Goal: Task Accomplishment & Management: Manage account settings

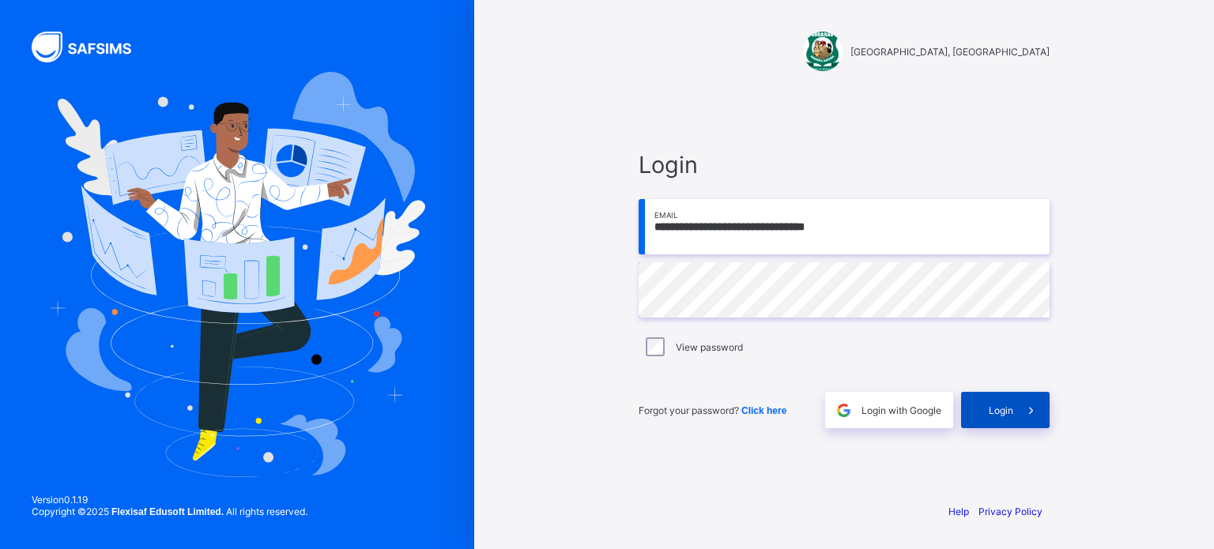
click at [1004, 402] on div "Login" at bounding box center [1005, 410] width 89 height 36
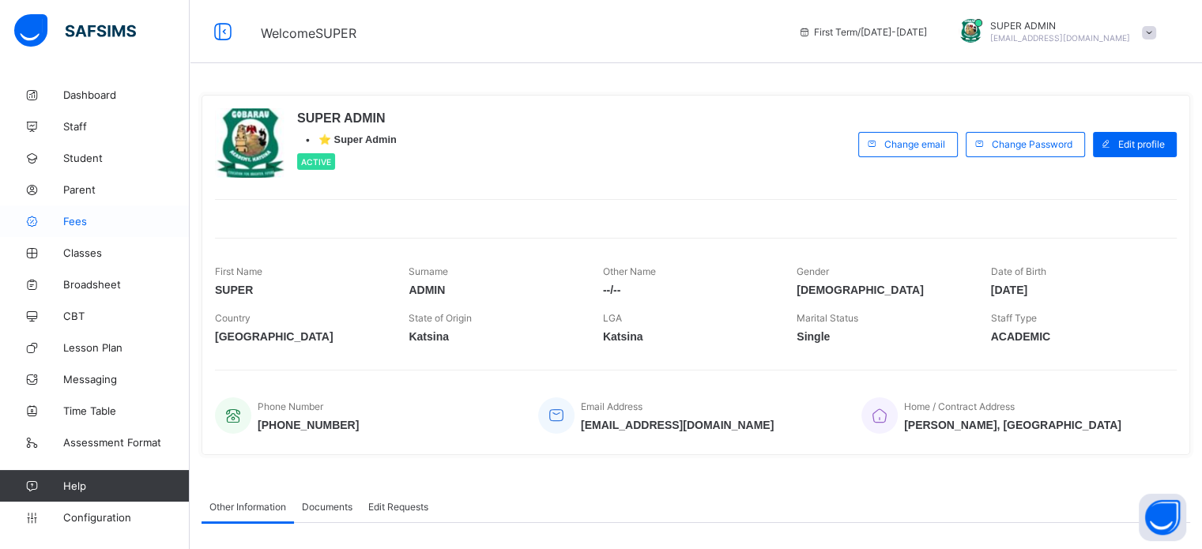
click at [68, 223] on span "Fees" at bounding box center [126, 221] width 126 height 13
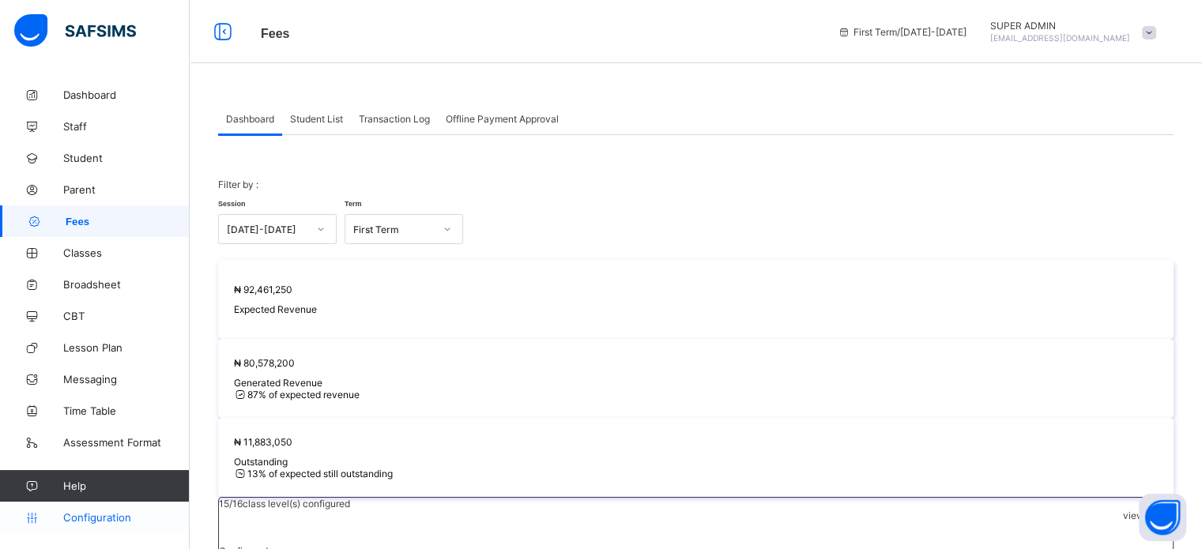
click at [99, 510] on link "Configuration" at bounding box center [94, 518] width 189 height 32
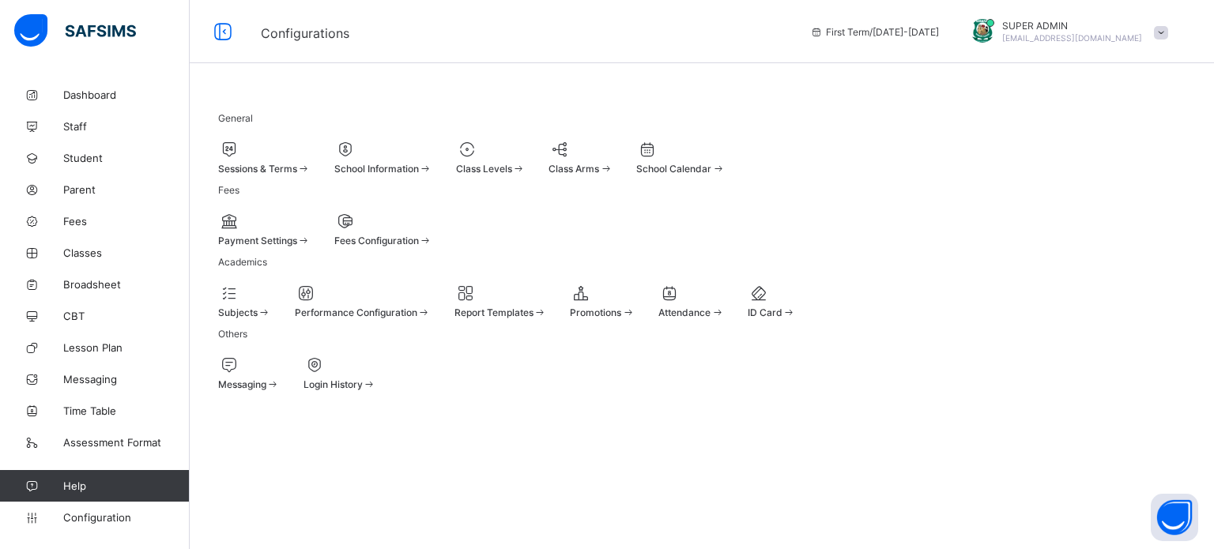
click at [281, 175] on div "Sessions & Terms" at bounding box center [264, 157] width 92 height 35
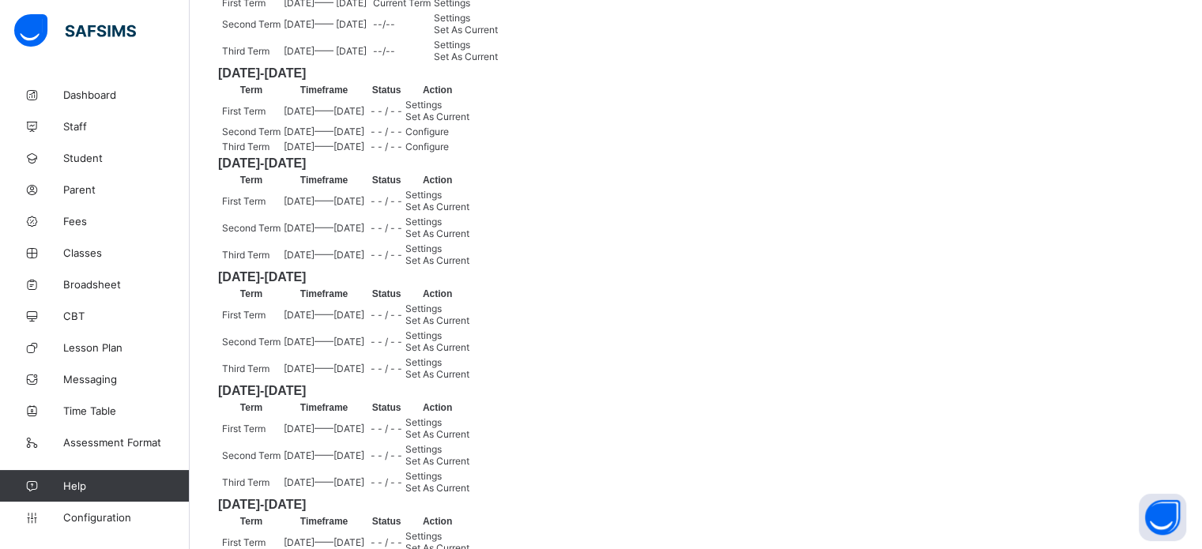
scroll to position [261, 0]
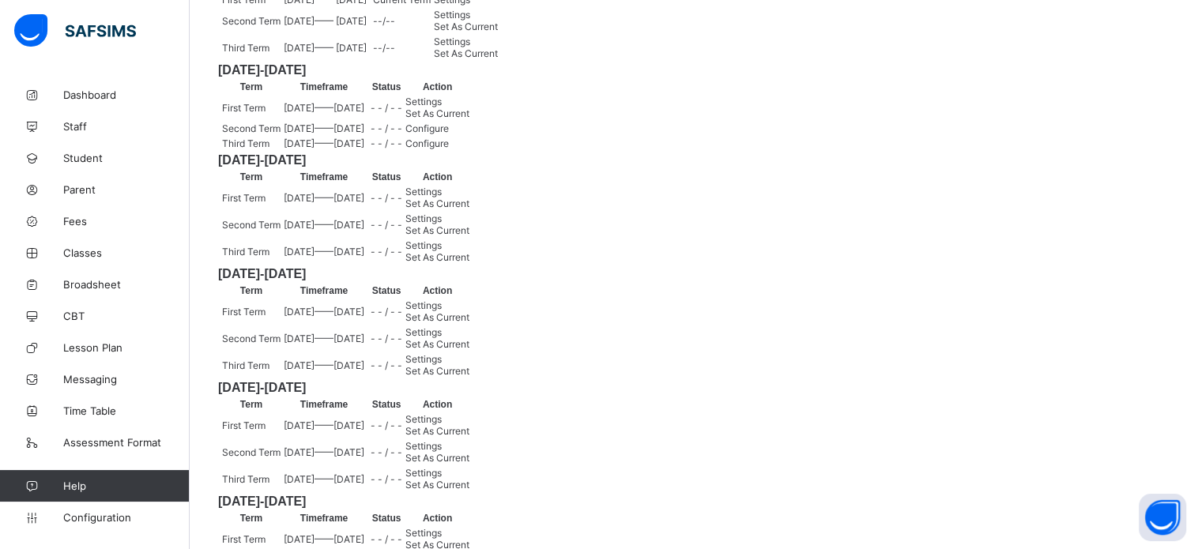
click at [469, 119] on span "Set As Current" at bounding box center [437, 113] width 64 height 12
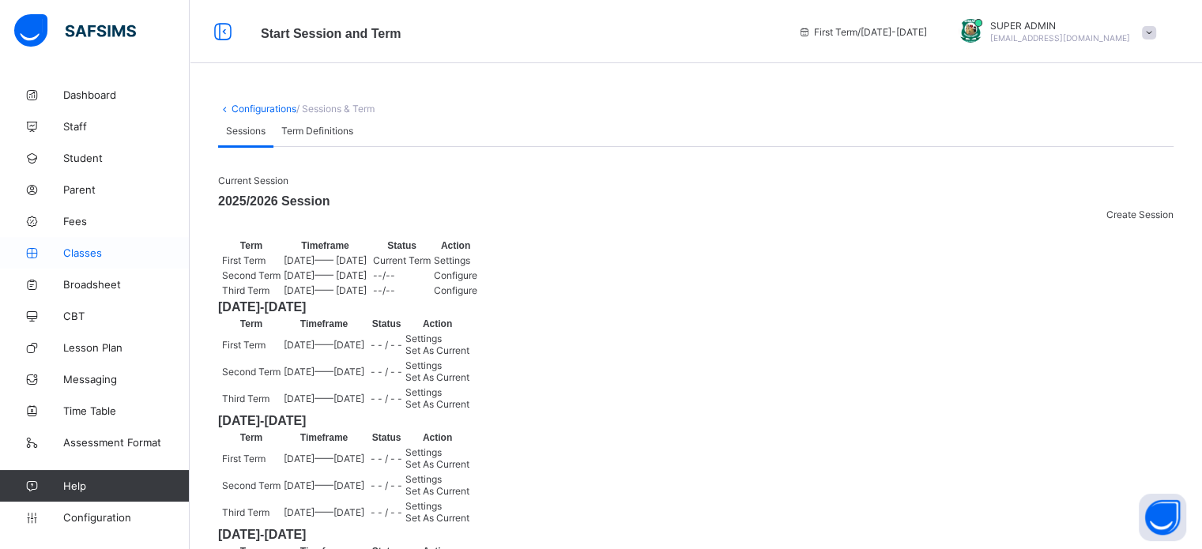
click at [73, 262] on link "Classes" at bounding box center [95, 253] width 190 height 32
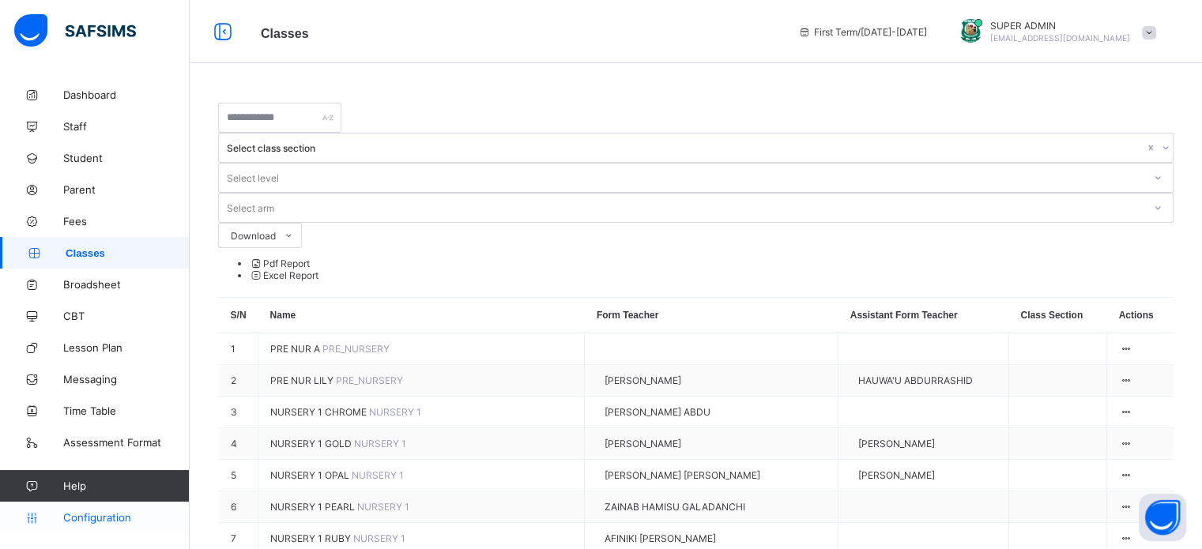
click at [99, 518] on span "Configuration" at bounding box center [126, 517] width 126 height 13
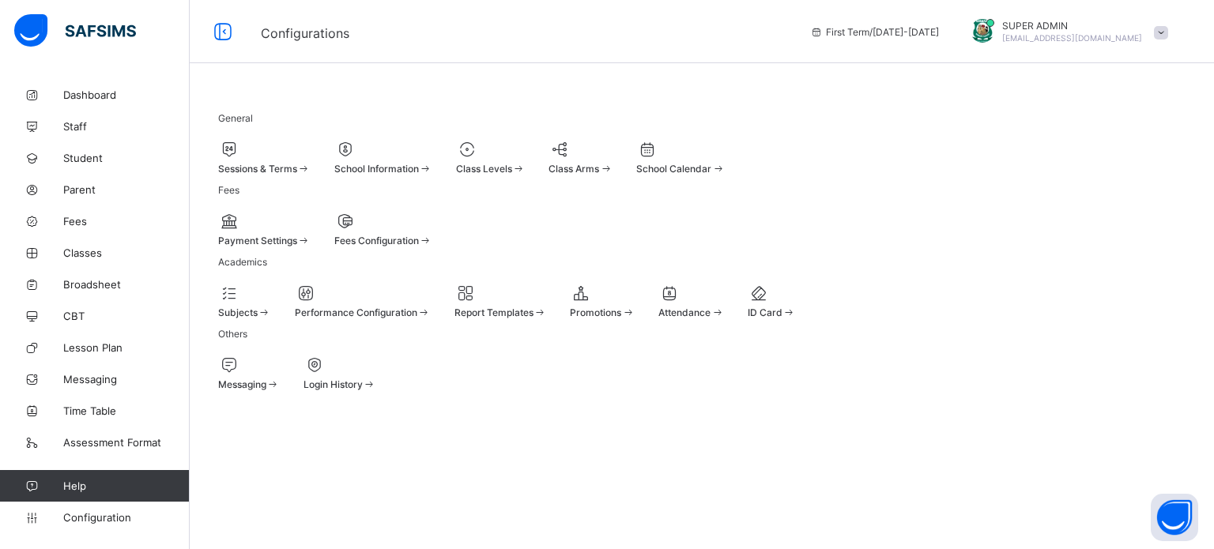
click at [267, 170] on span "Sessions & Terms" at bounding box center [257, 169] width 79 height 12
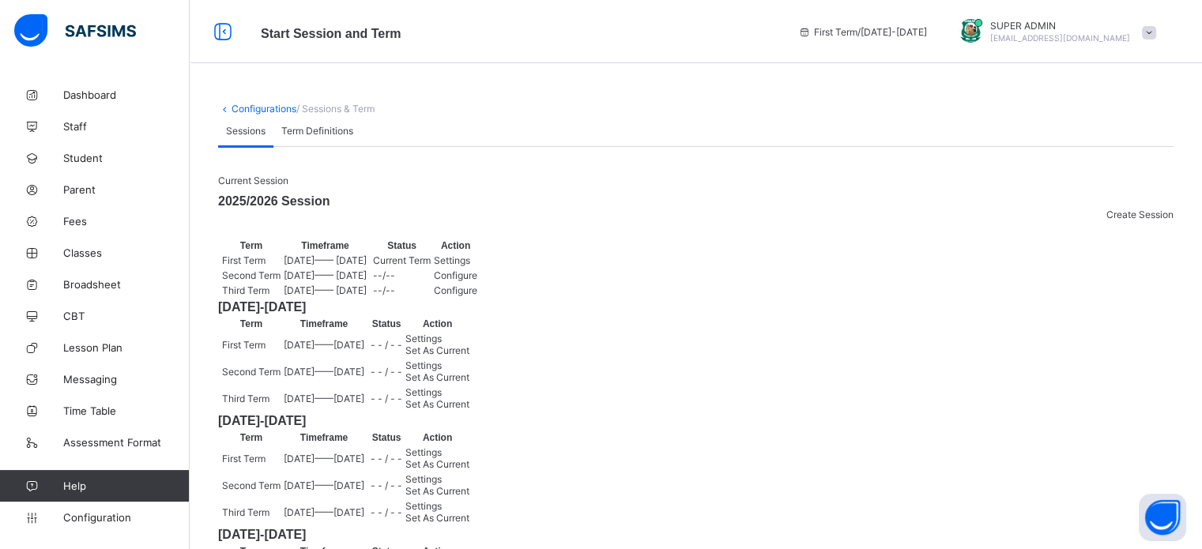
click at [477, 266] on div "Settings" at bounding box center [455, 260] width 43 height 12
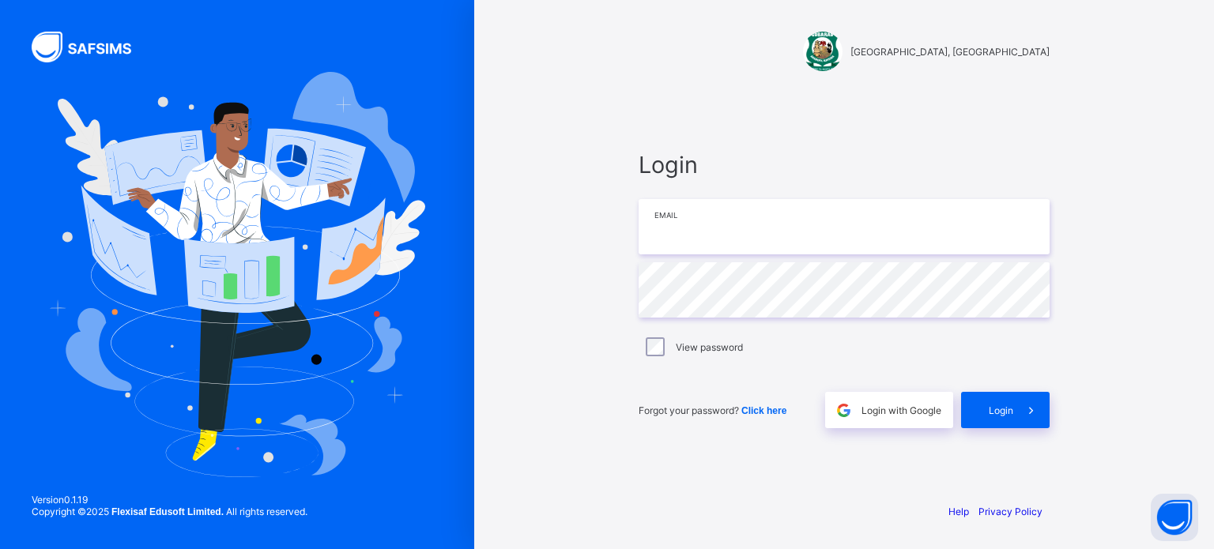
click at [736, 243] on input "email" at bounding box center [843, 226] width 411 height 55
type input "**********"
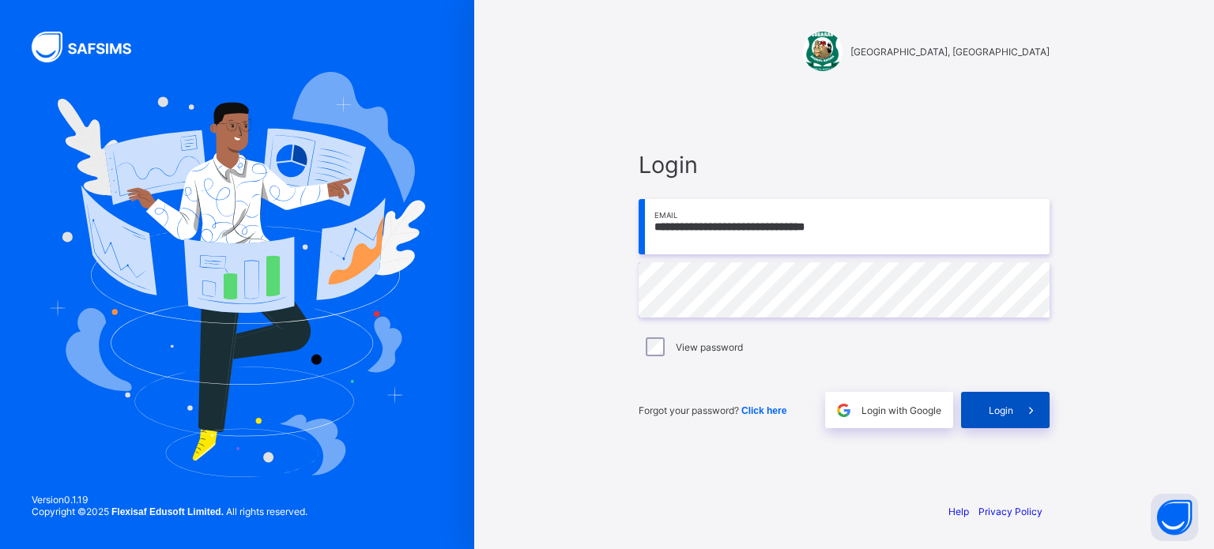
click at [1017, 417] on span at bounding box center [1031, 410] width 36 height 36
